Goal: Information Seeking & Learning: Learn about a topic

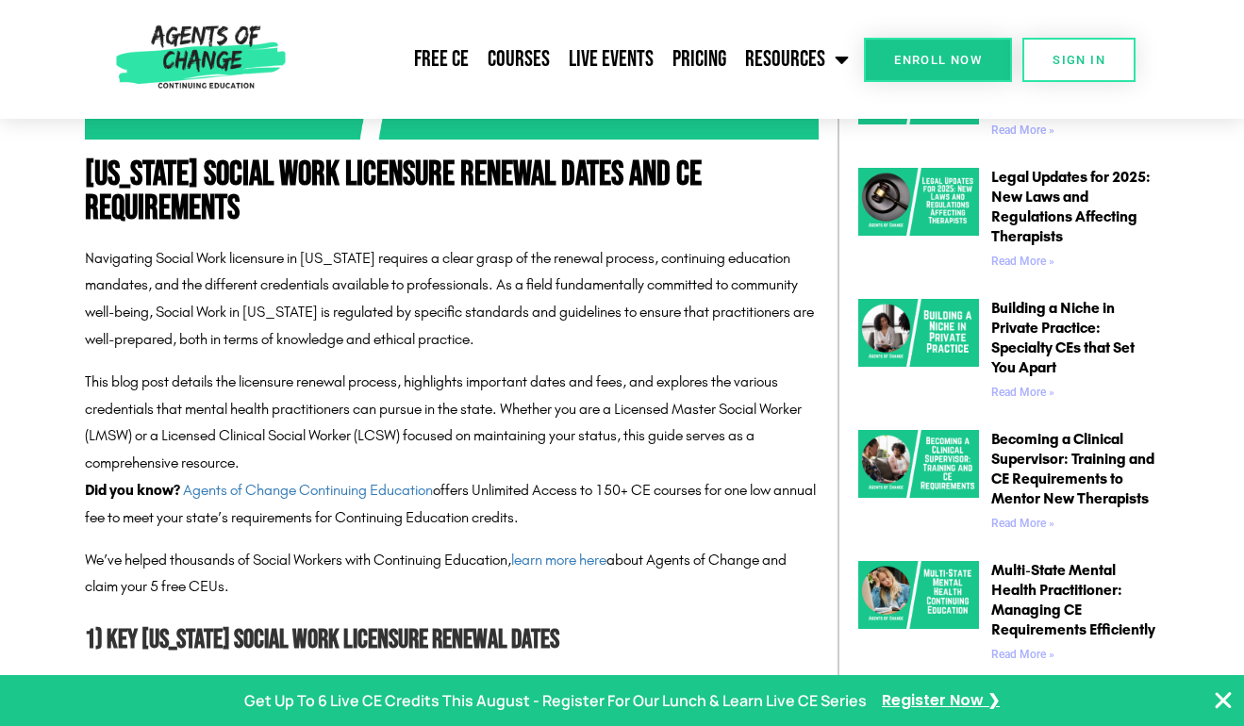
scroll to position [806, 0]
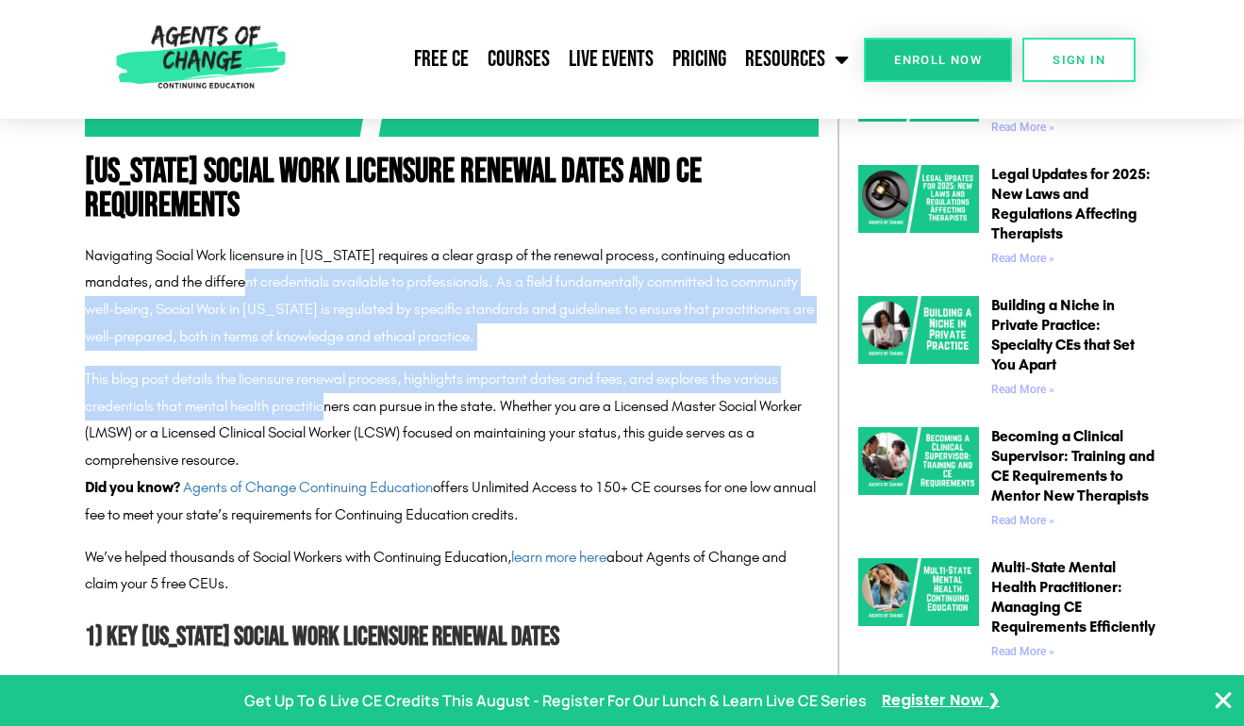
drag, startPoint x: 266, startPoint y: 293, endPoint x: 331, endPoint y: 413, distance: 136.3
click at [331, 413] on div "Navigating Social Work licensure in [US_STATE] requires a clear grasp of the re…" at bounding box center [452, 358] width 734 height 232
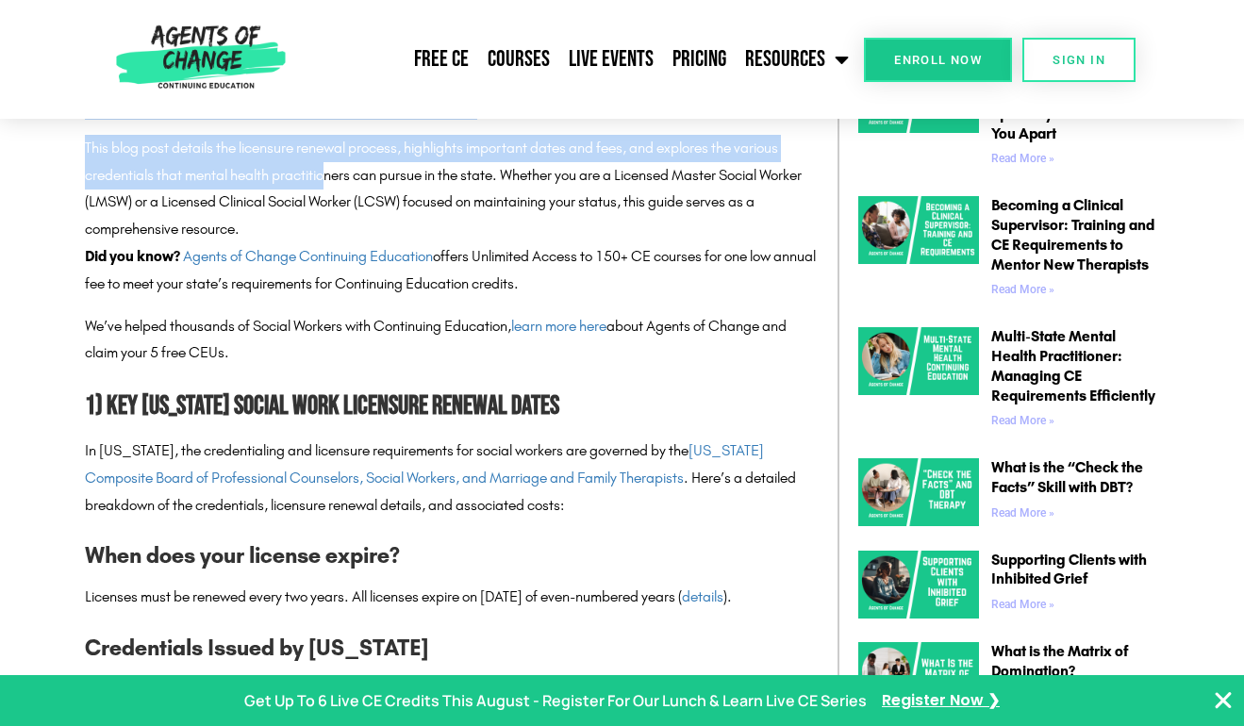
scroll to position [1045, 0]
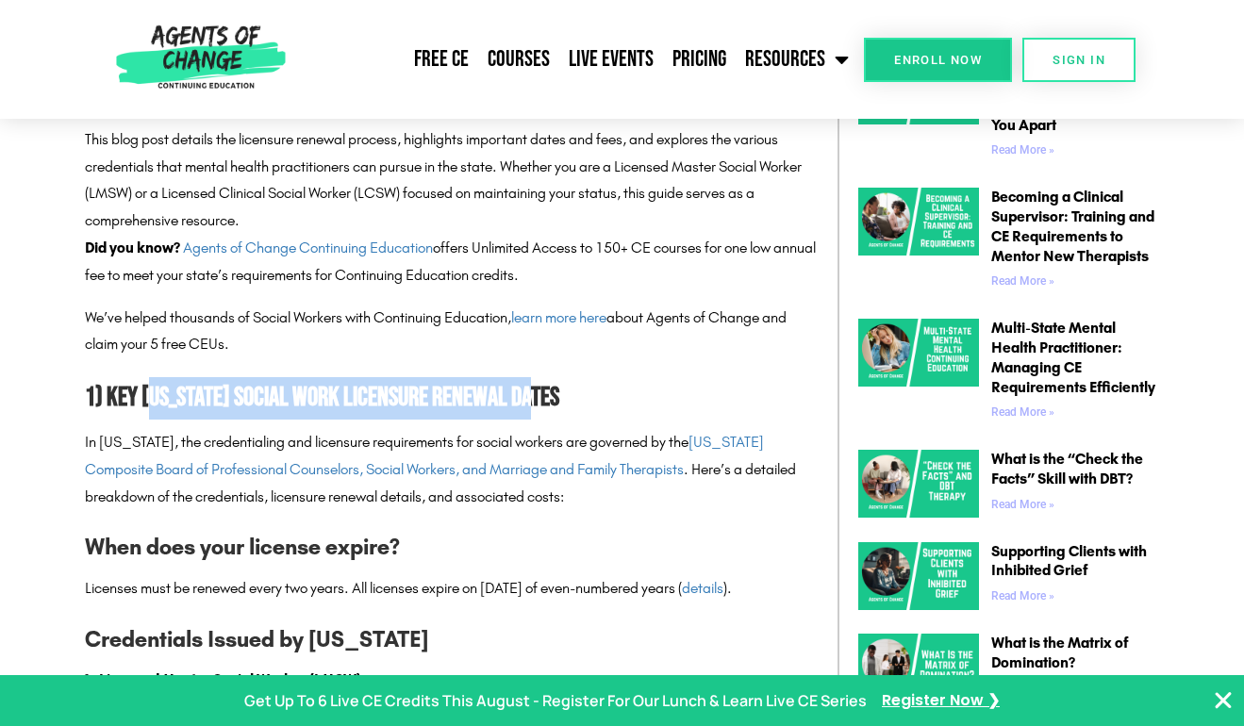
drag, startPoint x: 147, startPoint y: 397, endPoint x: 555, endPoint y: 406, distance: 407.6
click at [555, 406] on h2 "1) Key [US_STATE] Social Work Licensure Renewal Dates" at bounding box center [452, 398] width 734 height 42
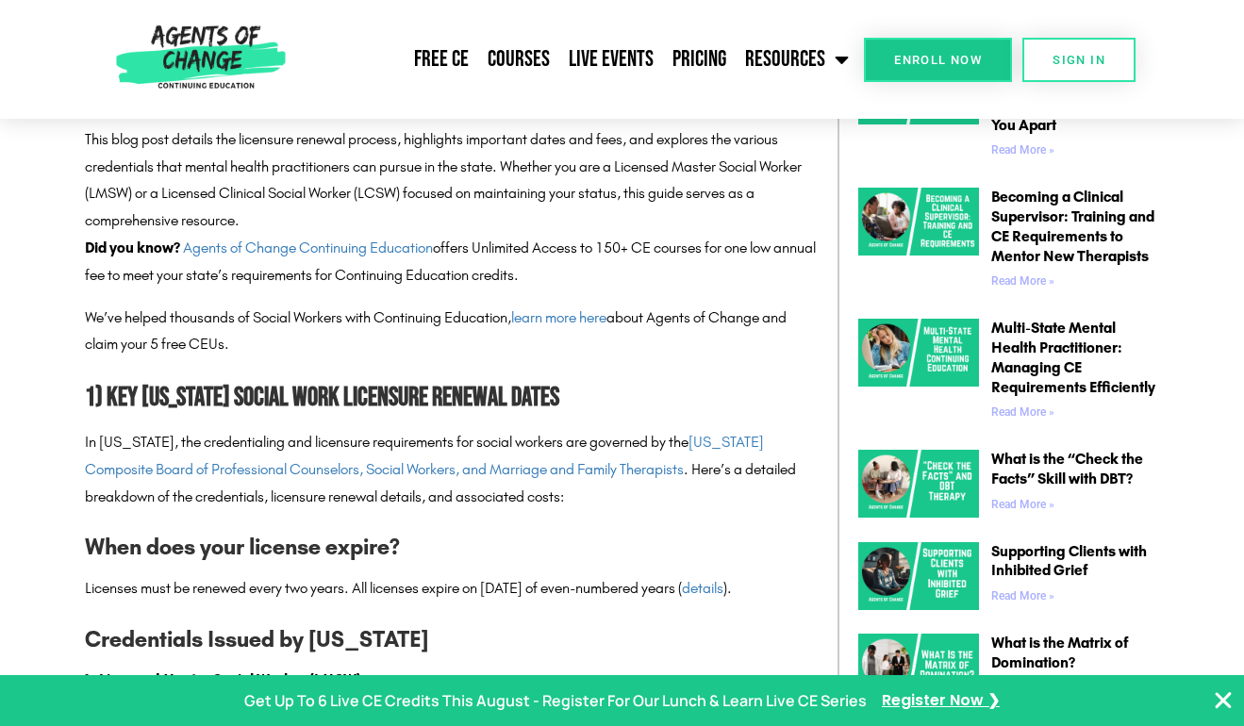
click at [413, 399] on h2 "1) Key [US_STATE] Social Work Licensure Renewal Dates" at bounding box center [452, 398] width 734 height 42
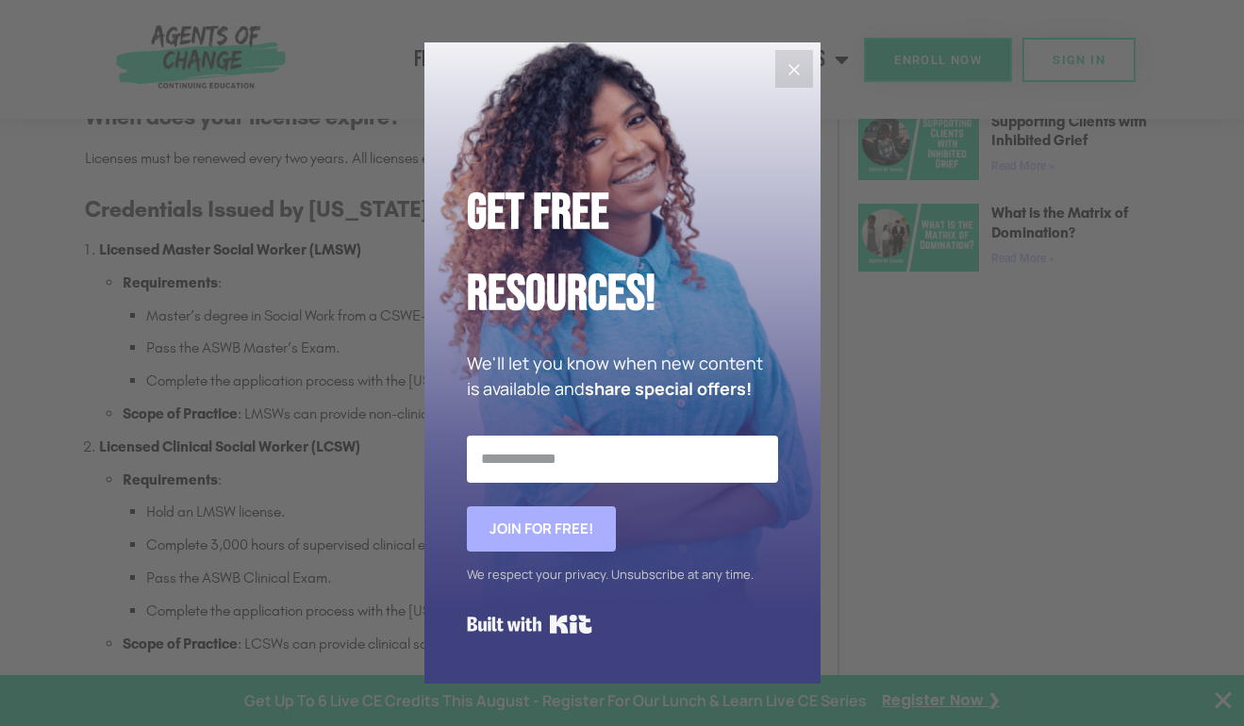
scroll to position [1494, 0]
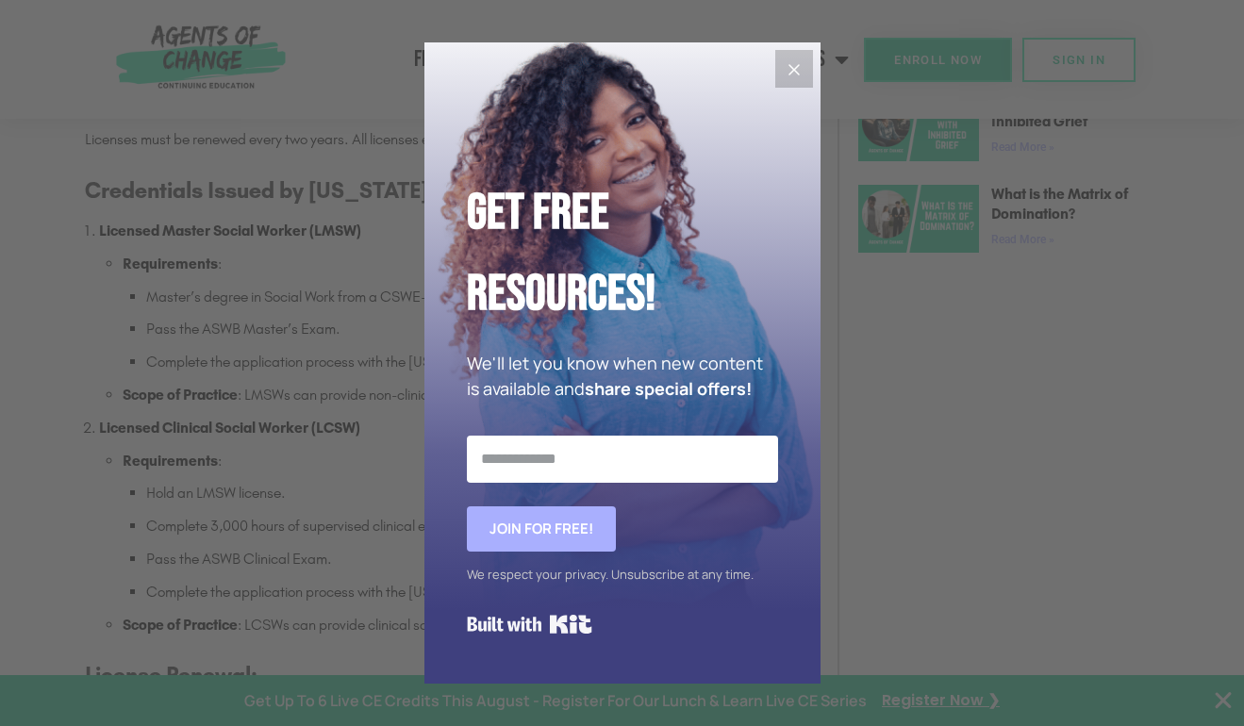
click at [793, 61] on icon "Close" at bounding box center [794, 69] width 23 height 23
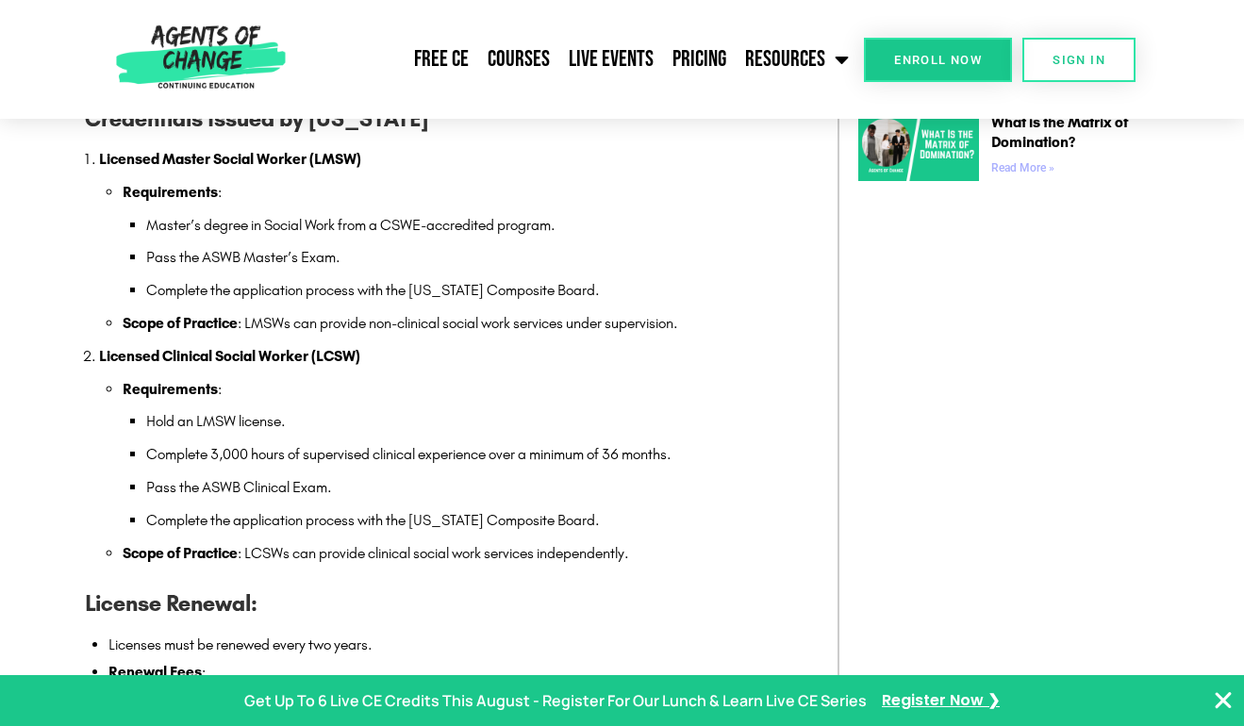
scroll to position [1574, 0]
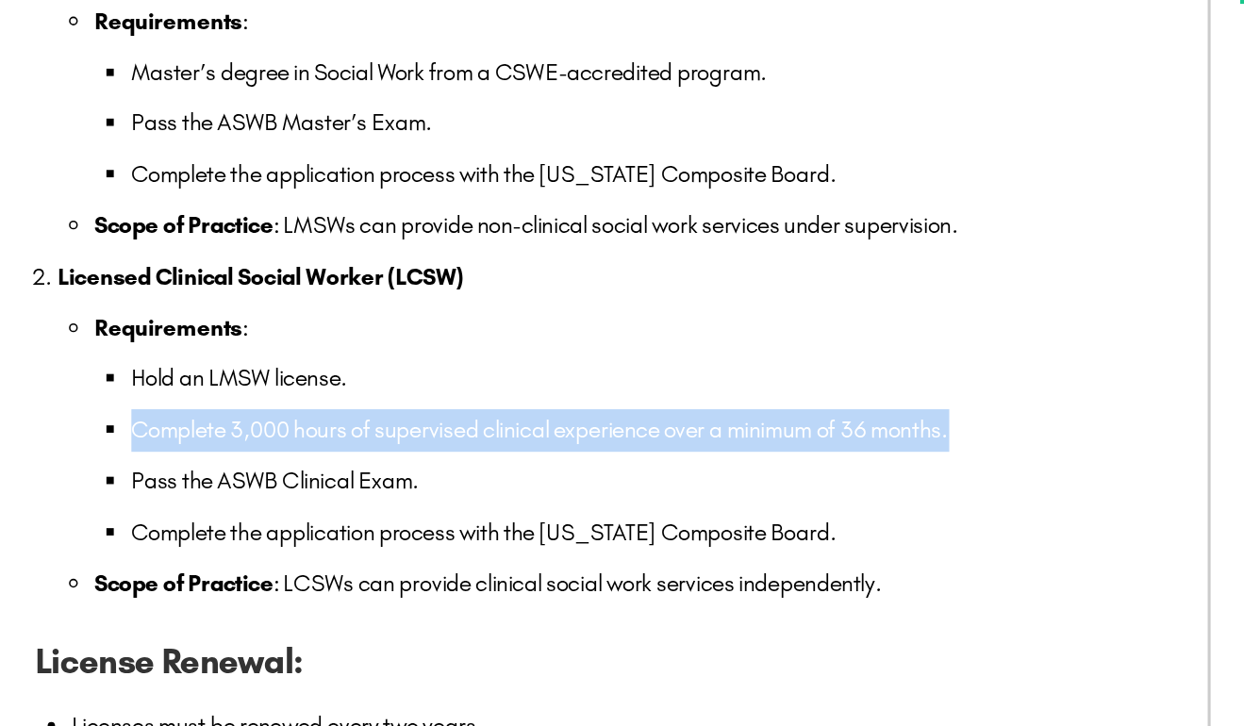
drag, startPoint x: 142, startPoint y: 448, endPoint x: 693, endPoint y: 447, distance: 550.9
click at [693, 448] on li "Requirements : Hold an LMSW license. Complete 3,000 hours of supervised clinica…" at bounding box center [471, 447] width 696 height 158
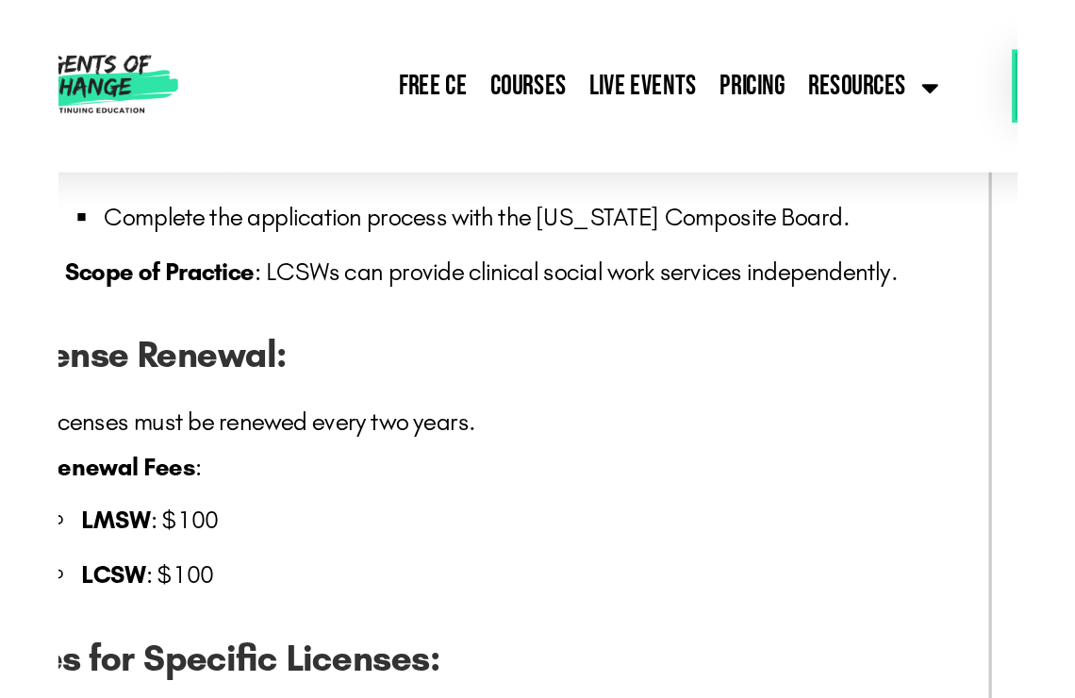
scroll to position [1881, 0]
